Goal: Register for event/course

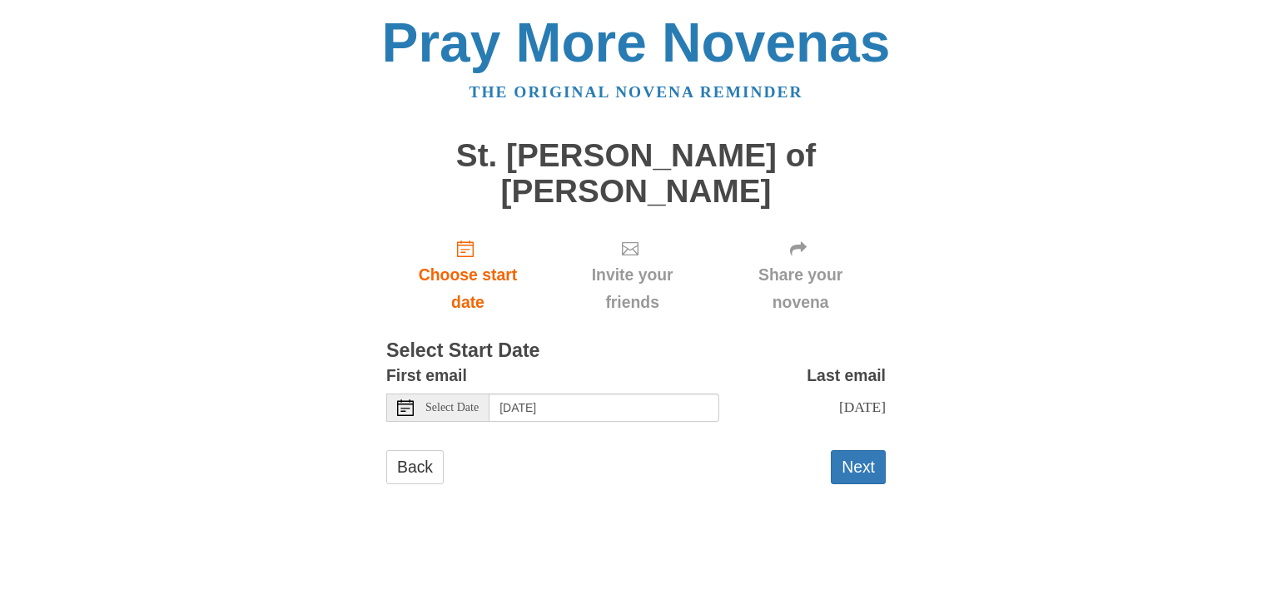
click at [404, 399] on use at bounding box center [405, 407] width 17 height 17
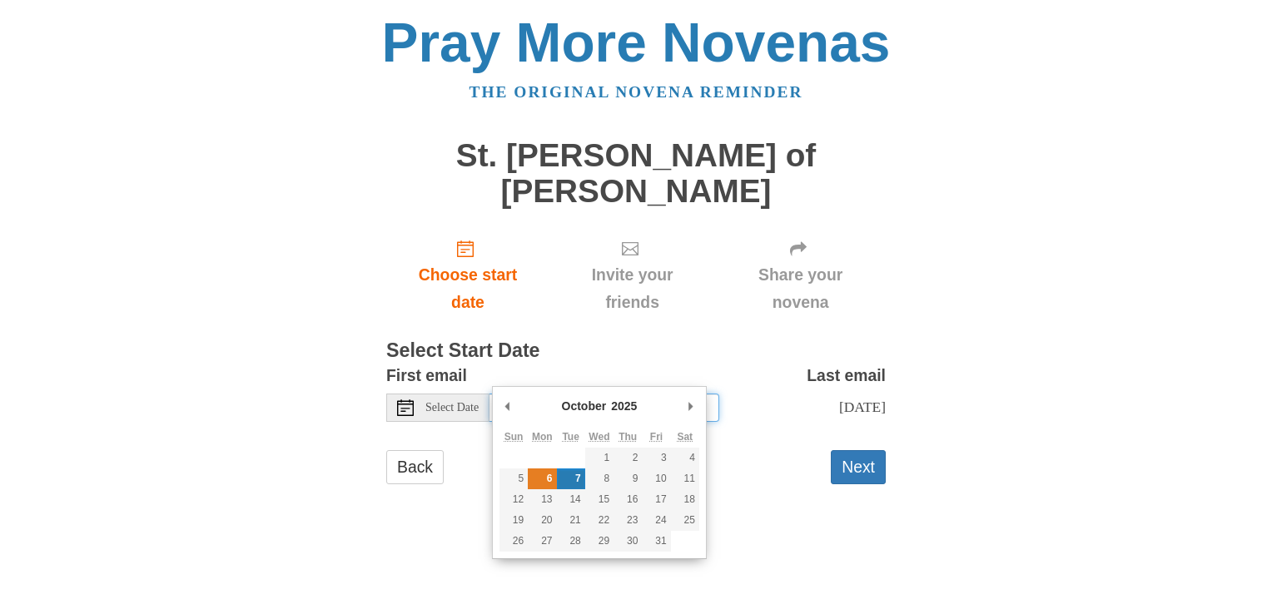
type input "Monday, October 6th"
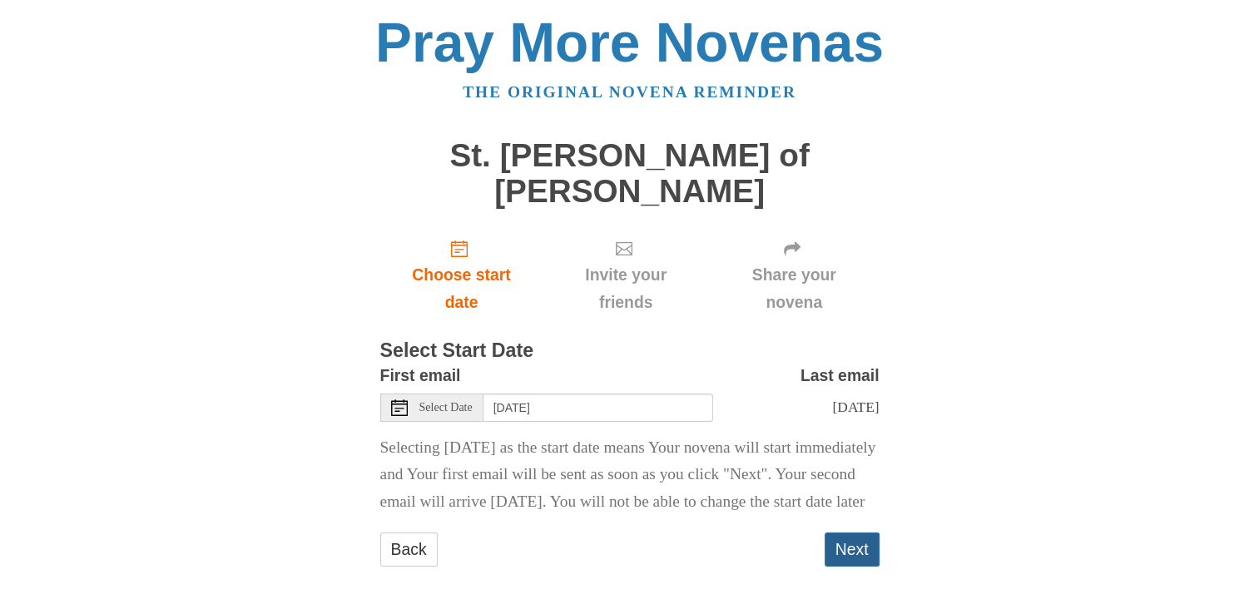
click at [841, 561] on button "Next" at bounding box center [852, 550] width 55 height 34
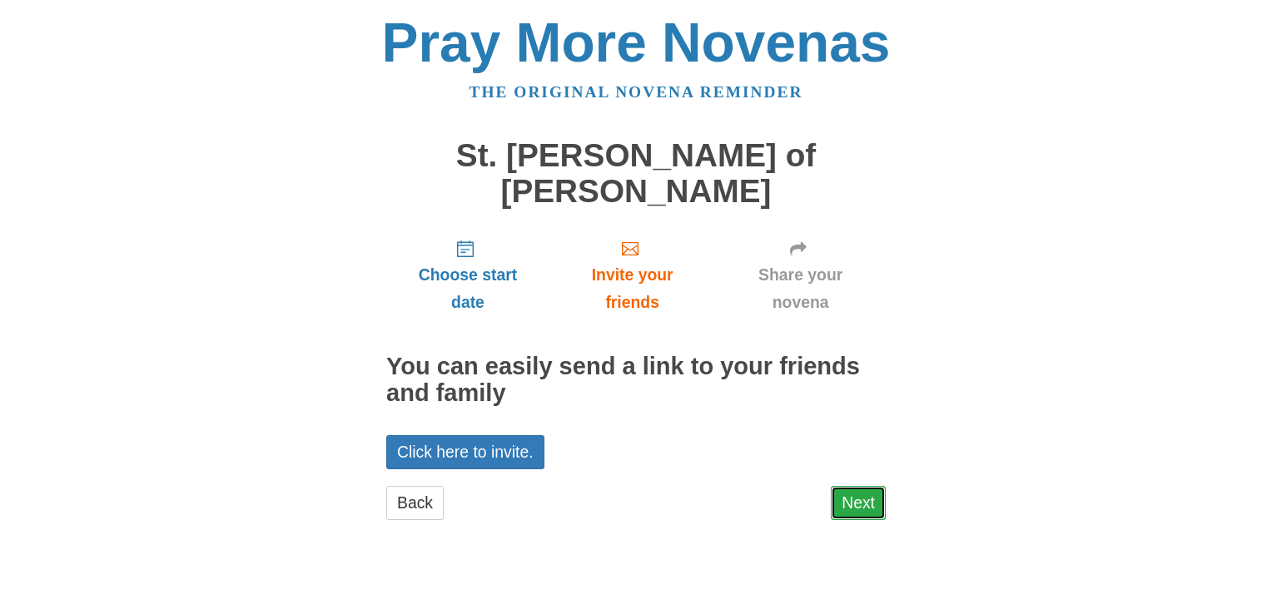
click at [862, 486] on link "Next" at bounding box center [858, 503] width 55 height 34
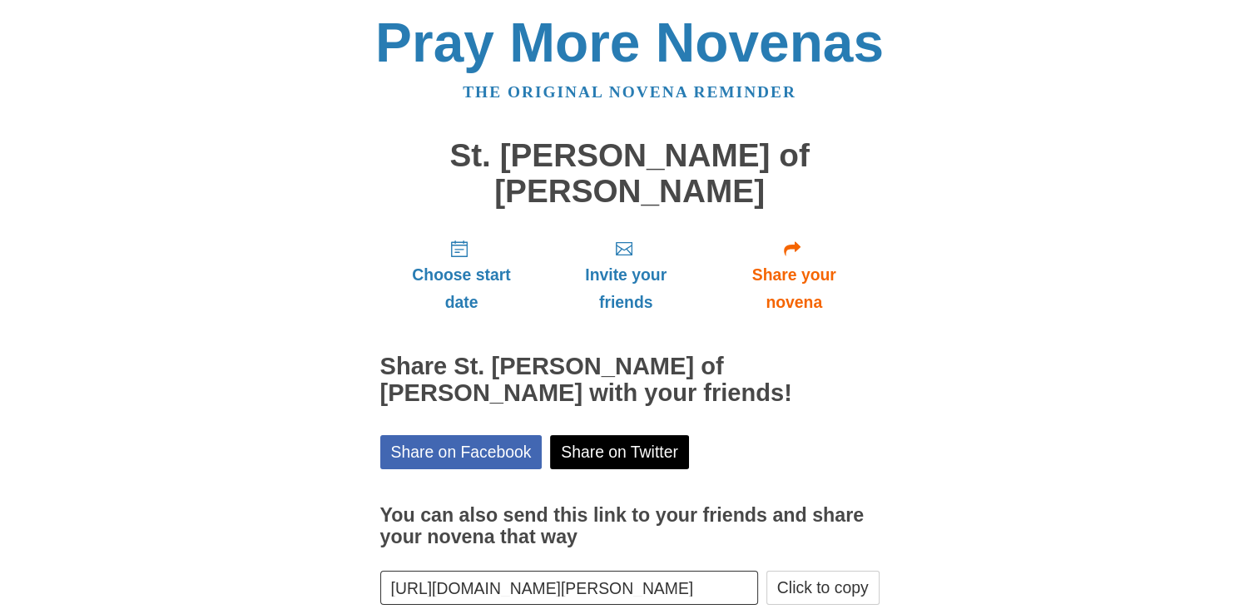
scroll to position [53, 0]
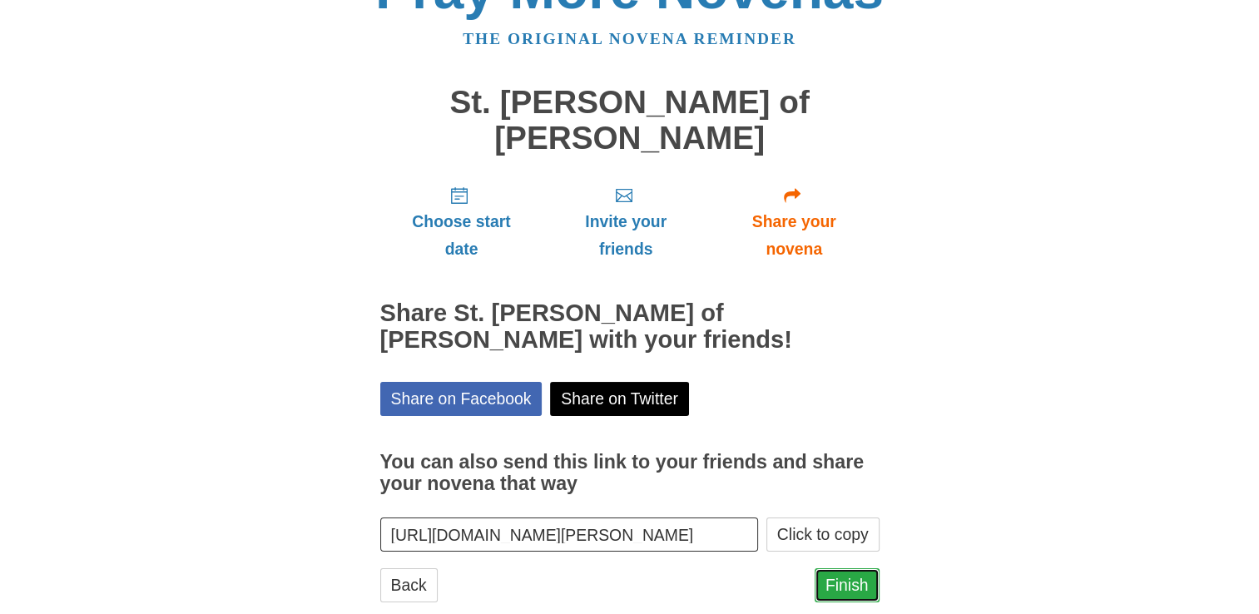
click at [851, 568] on link "Finish" at bounding box center [847, 585] width 65 height 34
